Goal: Task Accomplishment & Management: Use online tool/utility

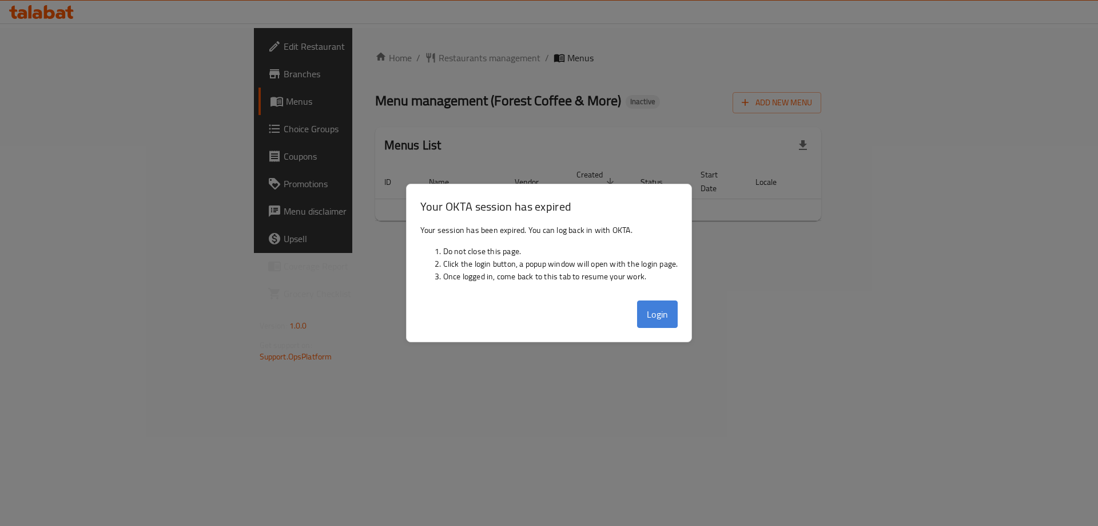
click at [652, 319] on button "Login" at bounding box center [657, 313] width 41 height 27
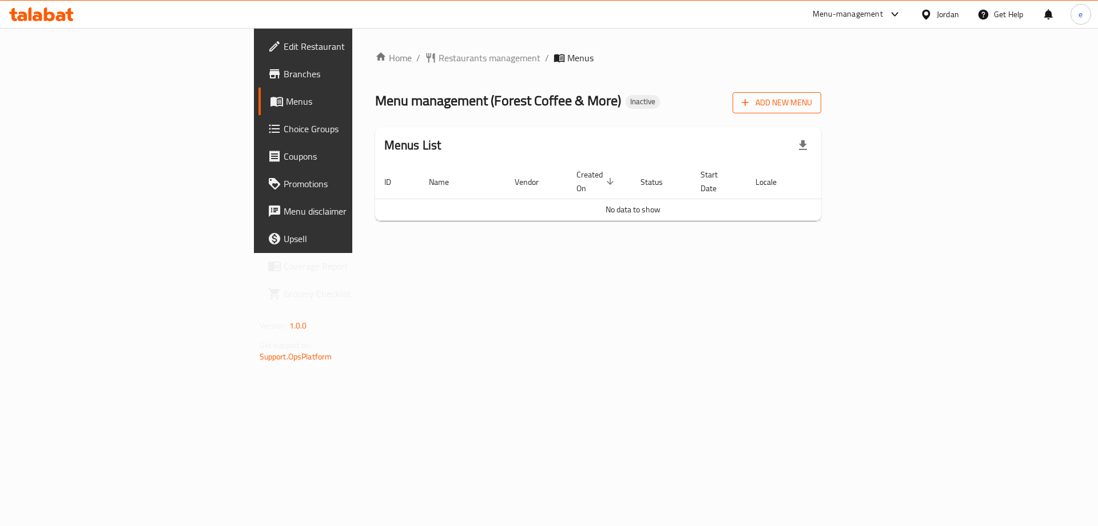
click at [812, 106] on span "Add New Menu" at bounding box center [777, 103] width 70 height 14
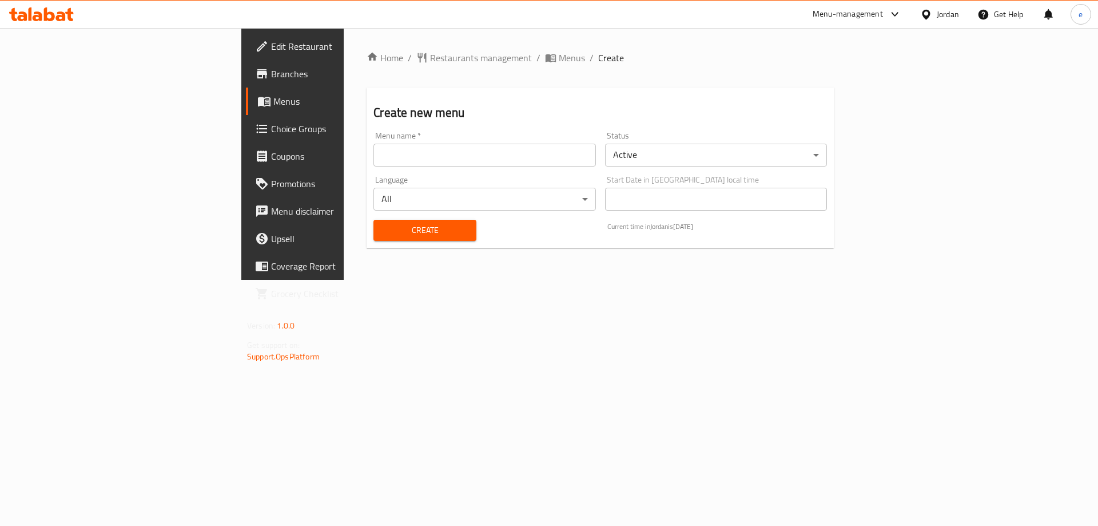
click at [374, 157] on input "text" at bounding box center [485, 155] width 222 height 23
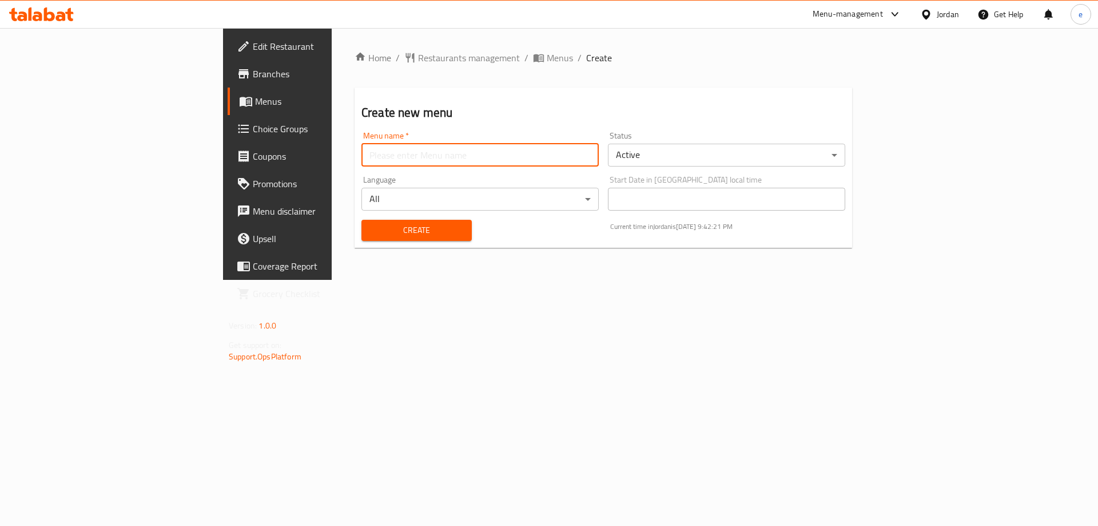
type input "Final Menu"
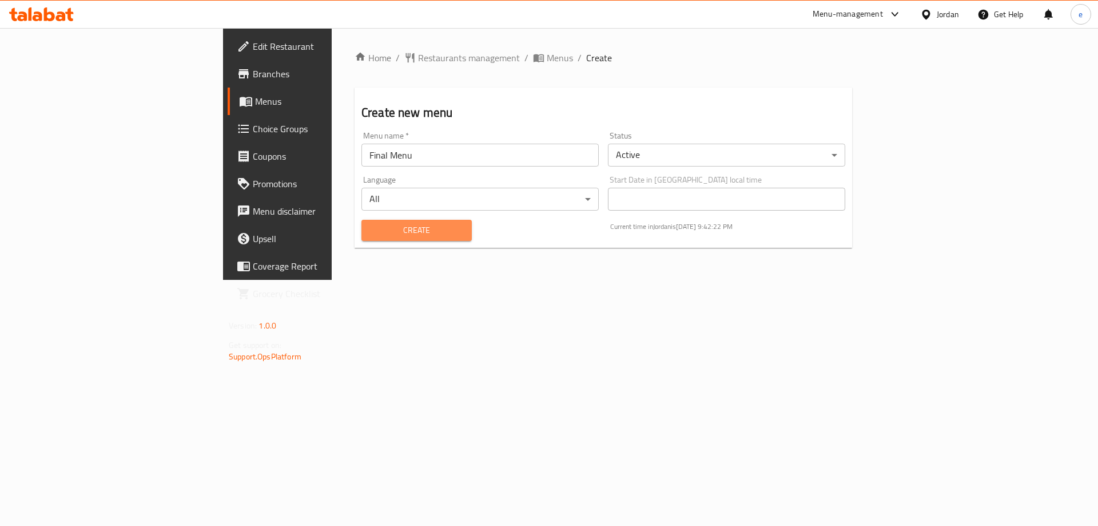
click at [371, 234] on span "Create" at bounding box center [417, 230] width 92 height 14
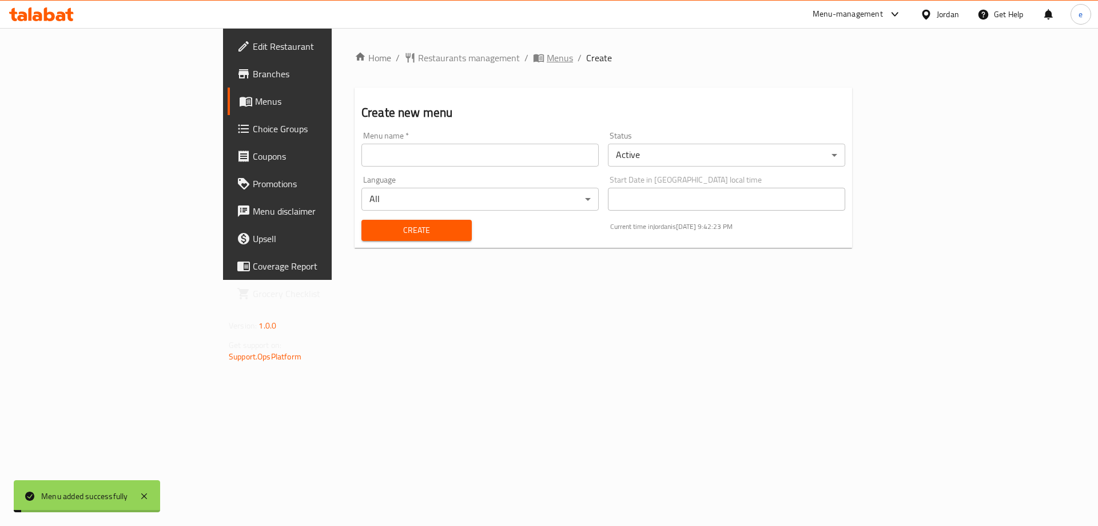
click at [547, 58] on span "Menus" at bounding box center [560, 58] width 26 height 14
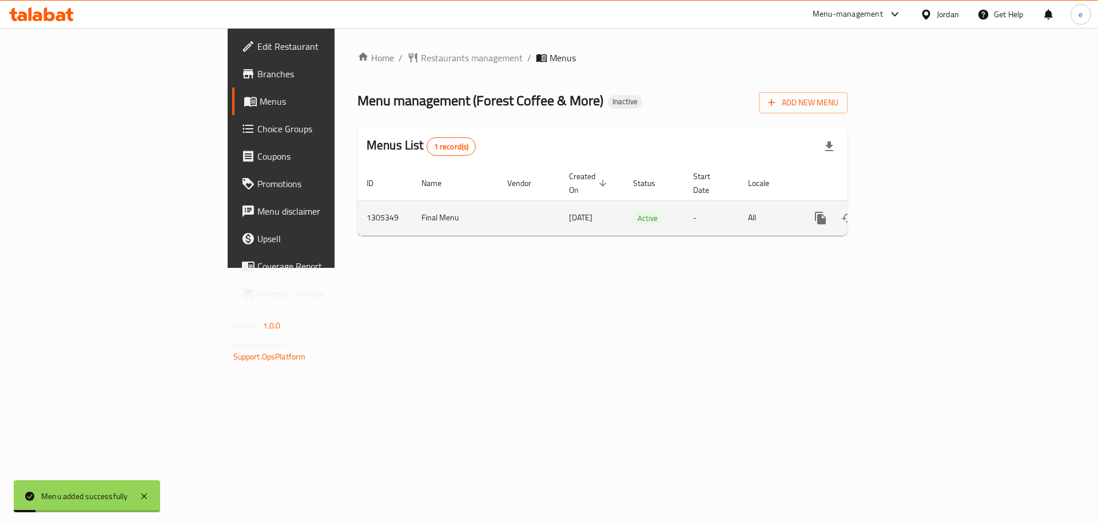
click at [910, 211] on icon "enhanced table" at bounding box center [903, 218] width 14 height 14
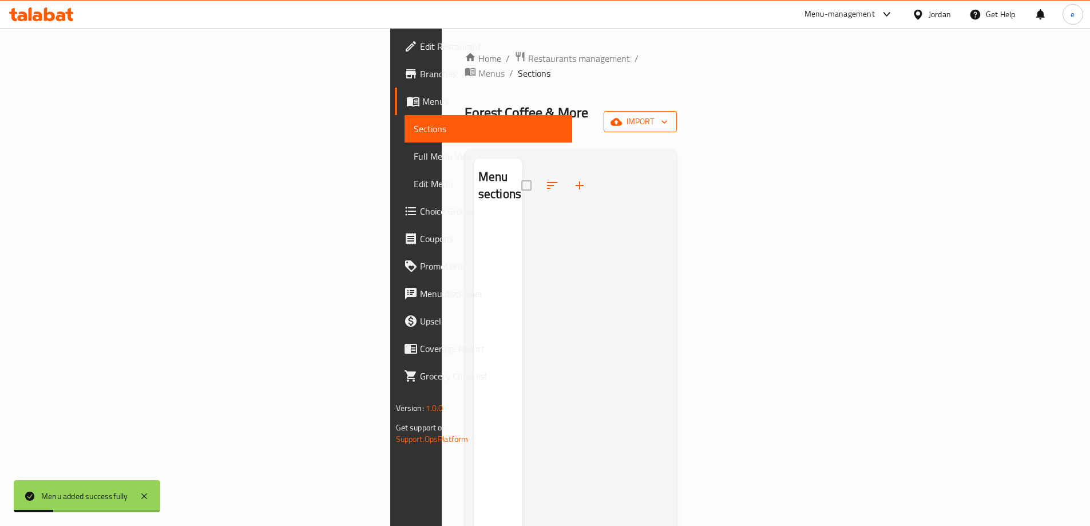
click at [668, 114] on span "import" at bounding box center [640, 121] width 55 height 14
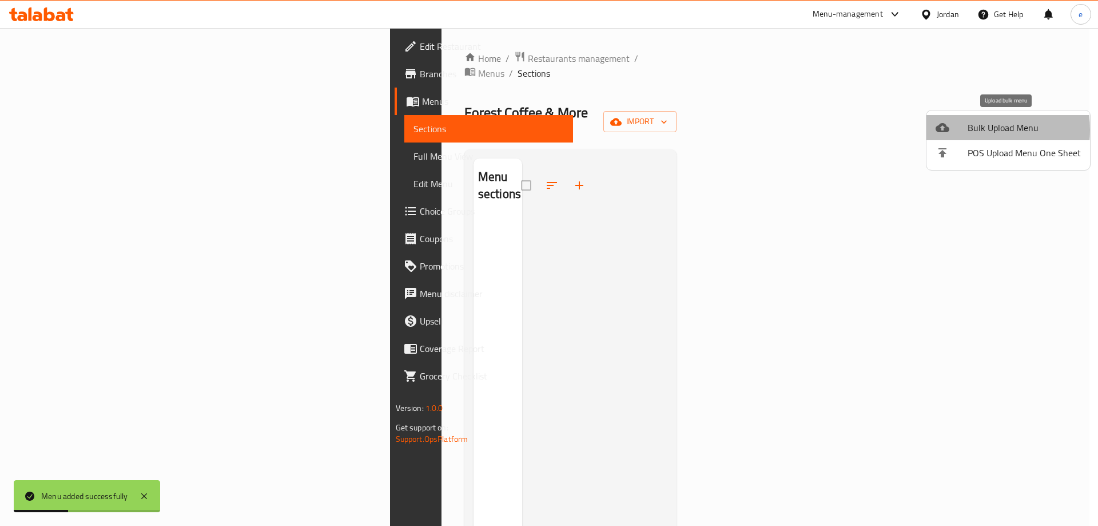
click at [959, 130] on div at bounding box center [952, 128] width 32 height 14
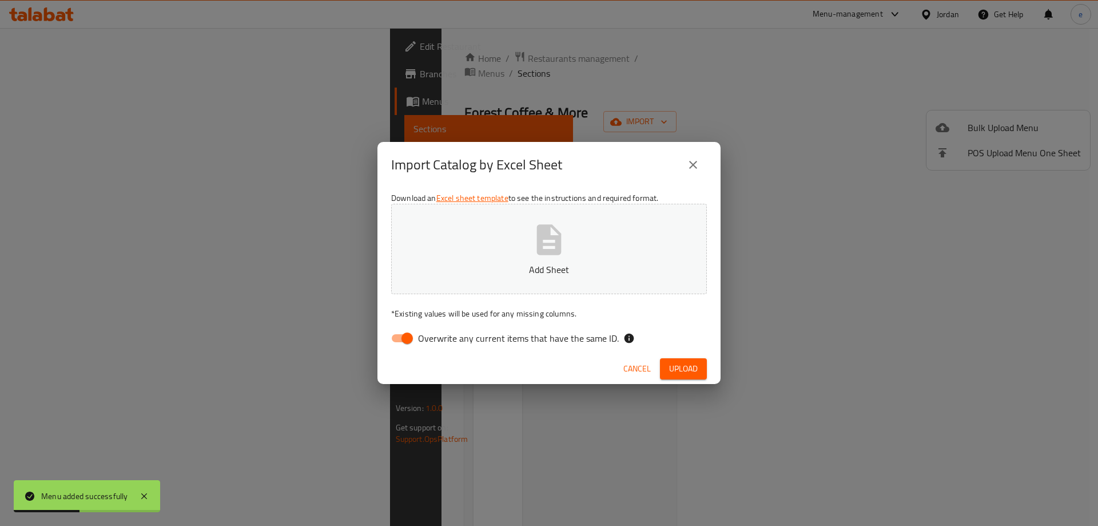
click at [411, 332] on input "Overwrite any current items that have the same ID." at bounding box center [407, 338] width 65 height 22
checkbox input "false"
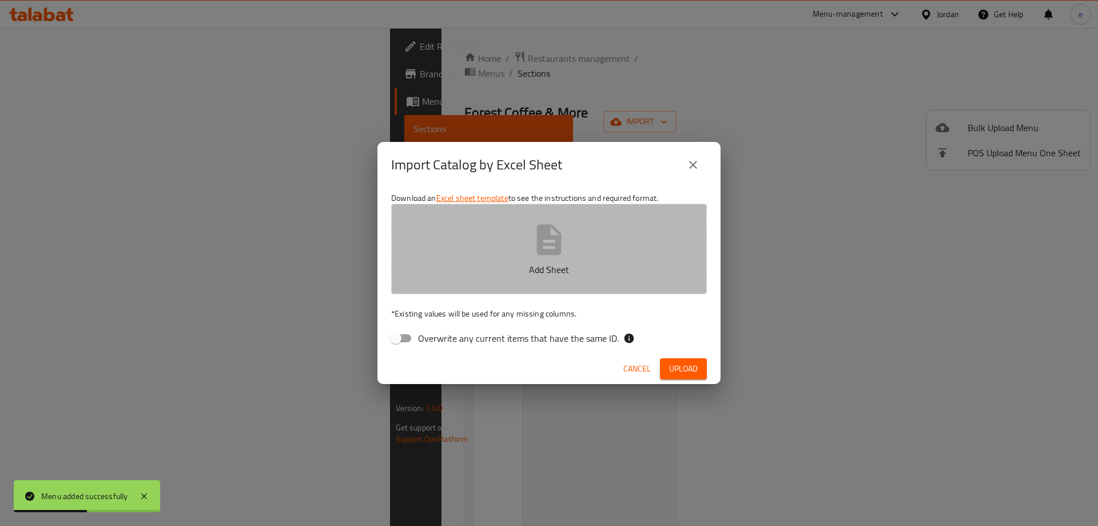
click at [529, 244] on button "Add Sheet" at bounding box center [549, 249] width 316 height 90
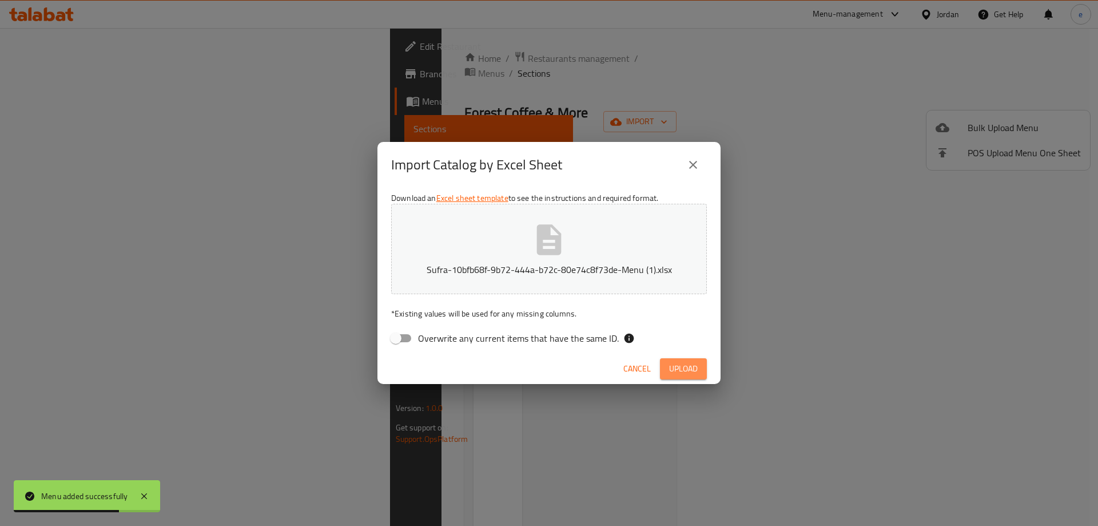
click at [701, 365] on button "Upload" at bounding box center [683, 368] width 47 height 21
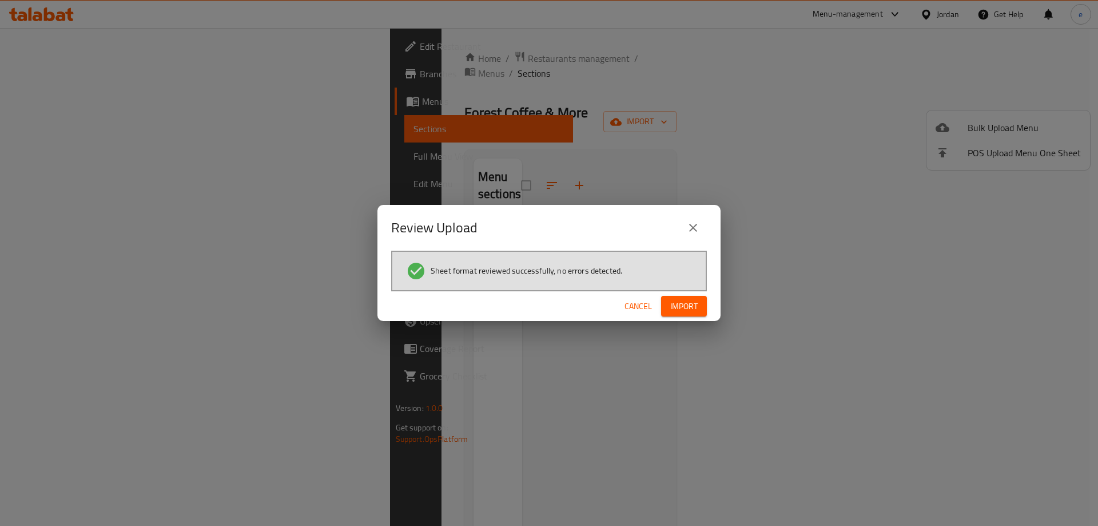
drag, startPoint x: 688, startPoint y: 299, endPoint x: 1085, endPoint y: 250, distance: 399.4
click at [688, 299] on span "Import" at bounding box center [683, 306] width 27 height 14
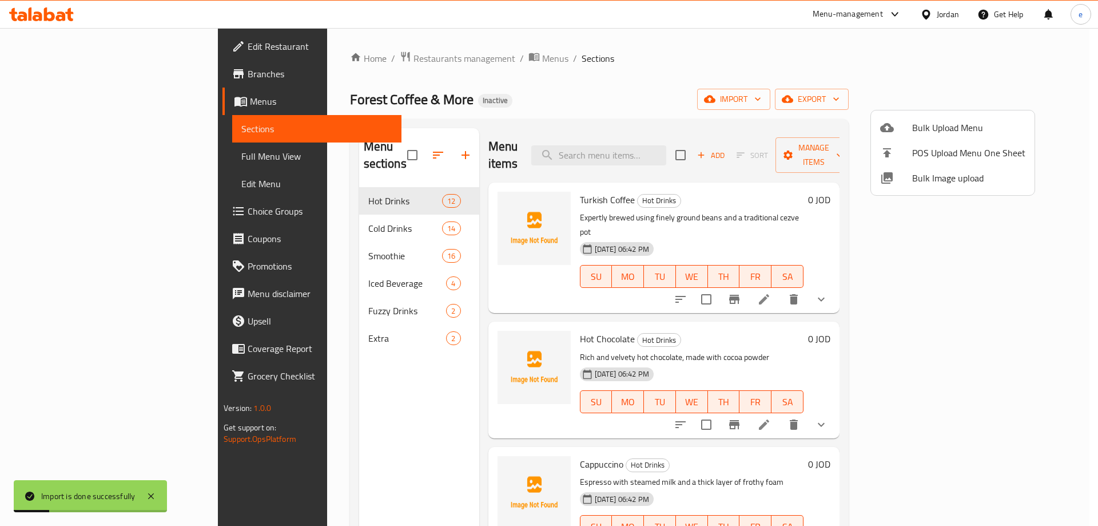
click at [47, 155] on div at bounding box center [549, 263] width 1098 height 526
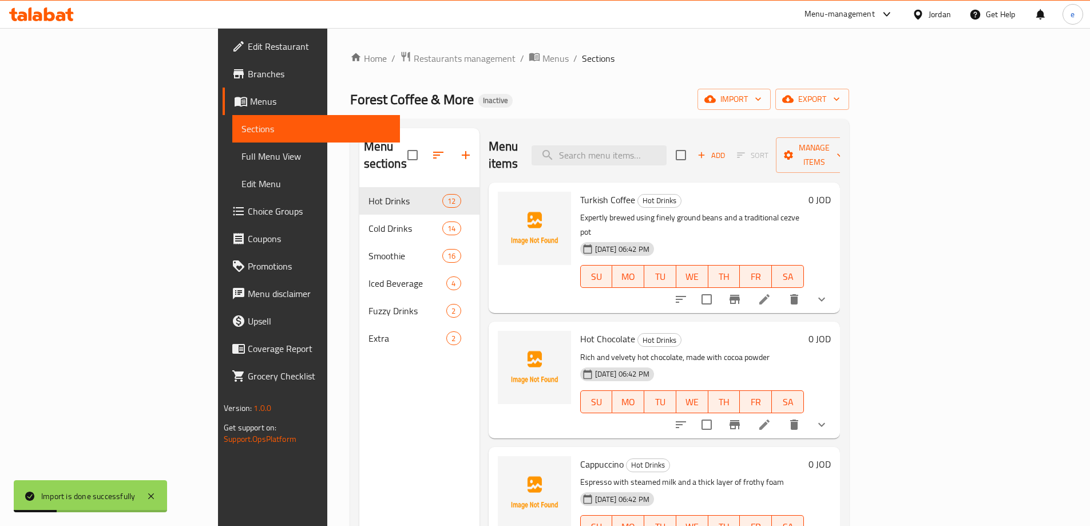
click at [241, 155] on span "Full Menu View" at bounding box center [315, 156] width 149 height 14
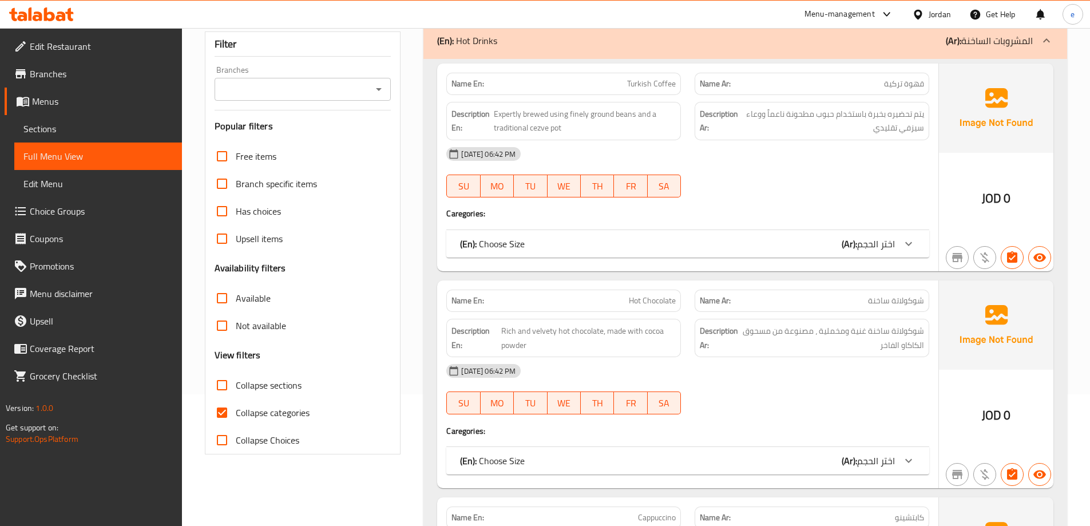
scroll to position [153, 0]
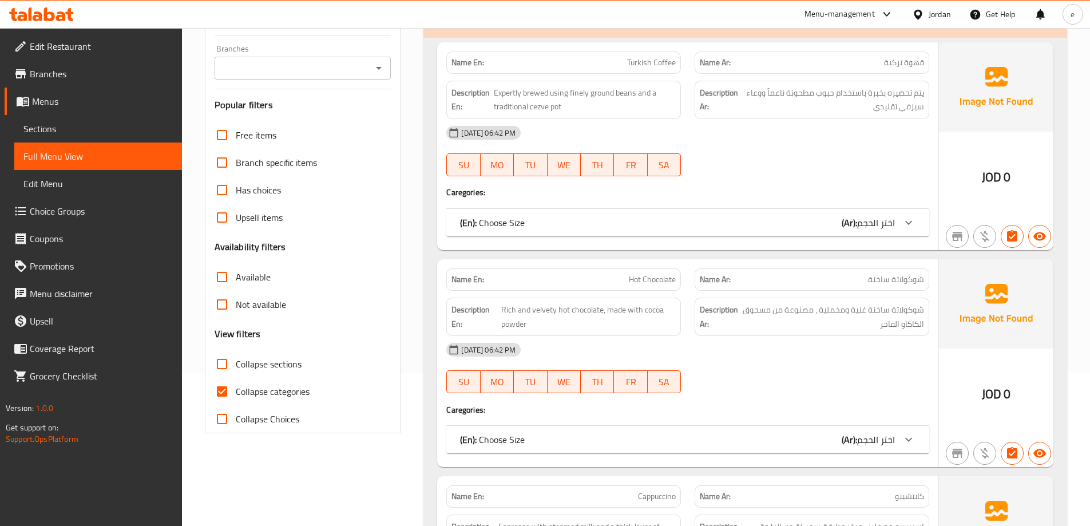
click at [238, 390] on span "Collapse categories" at bounding box center [273, 391] width 74 height 14
click at [236, 390] on input "Collapse categories" at bounding box center [221, 391] width 27 height 27
checkbox input "false"
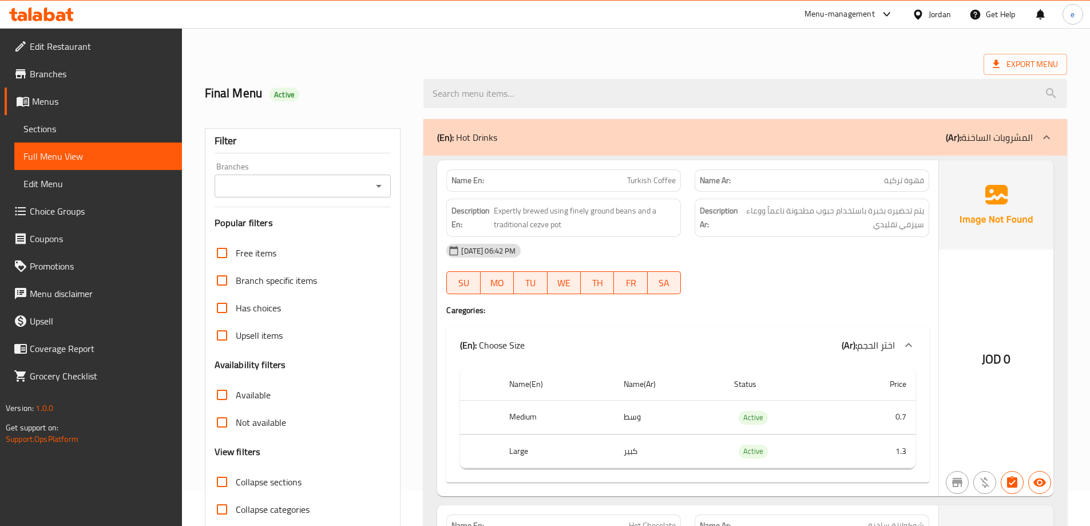
scroll to position [0, 0]
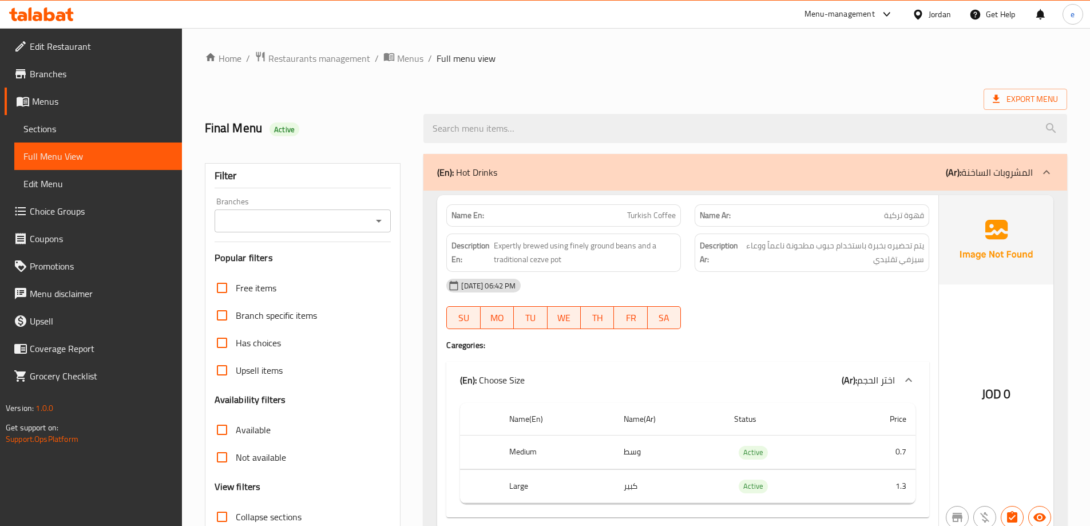
drag, startPoint x: 729, startPoint y: 107, endPoint x: 1031, endPoint y: 58, distance: 306.6
click at [729, 106] on div "Final Menu Active" at bounding box center [636, 128] width 876 height 51
